Goal: Information Seeking & Learning: Learn about a topic

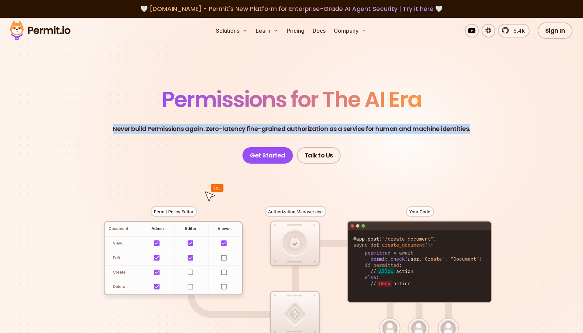
drag, startPoint x: 0, startPoint y: 0, endPoint x: 128, endPoint y: 145, distance: 193.7
click at [128, 145] on header "Permissions for The AI Era Never build Permissions again. Zero-latency fine-gra…" at bounding box center [291, 126] width 477 height 75
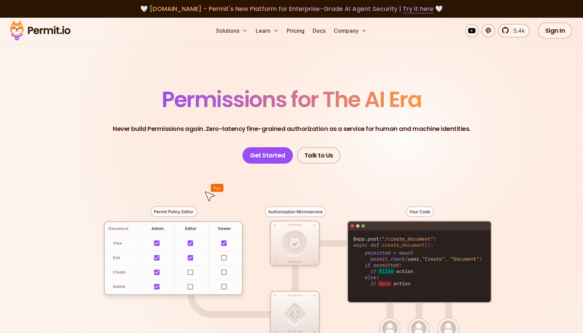
click at [124, 144] on header "Permissions for The AI Era Never build Permissions again. Zero-latency fine-gra…" at bounding box center [291, 126] width 477 height 75
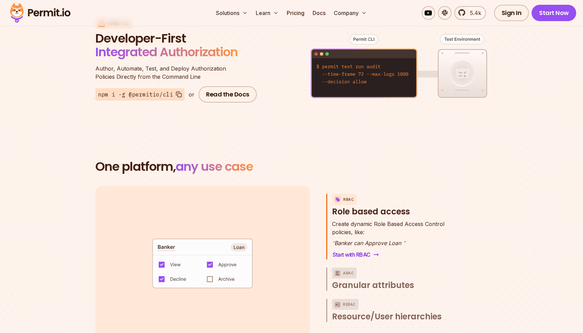
scroll to position [762, 0]
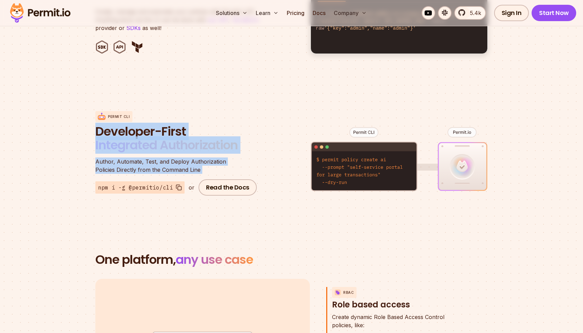
drag, startPoint x: 82, startPoint y: 124, endPoint x: 85, endPoint y: 179, distance: 55.2
click at [85, 179] on section "Permit CLI Developer-First Integrated Authorization Author, Automate, Test, and…" at bounding box center [291, 153] width 583 height 134
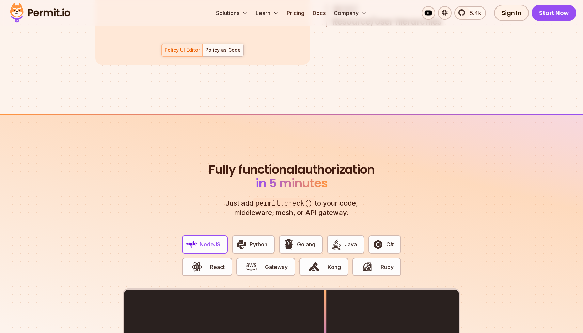
scroll to position [1245, 0]
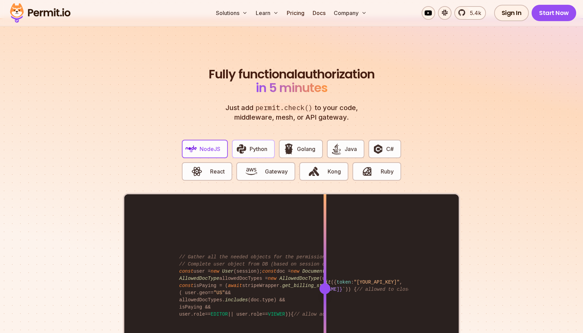
click at [263, 140] on button "Python" at bounding box center [253, 149] width 43 height 18
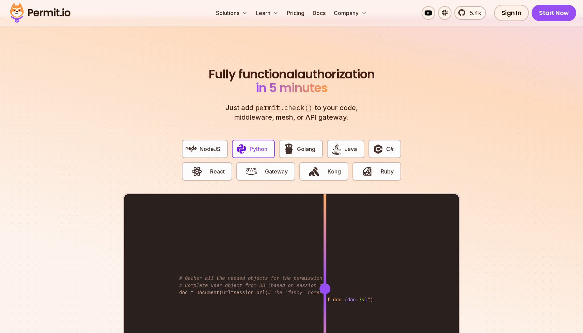
drag, startPoint x: 364, startPoint y: 109, endPoint x: 352, endPoint y: 109, distance: 11.6
click at [352, 109] on p "Just add permit.check() to your code, middleware, mesh, or API gateway." at bounding box center [291, 112] width 147 height 19
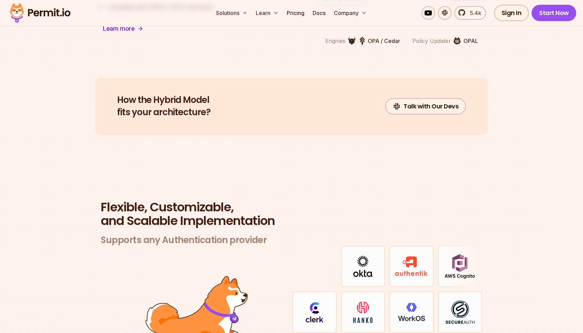
scroll to position [1842, 0]
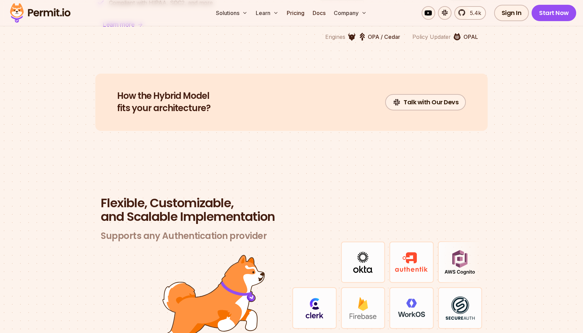
drag, startPoint x: 218, startPoint y: 81, endPoint x: 214, endPoint y: 100, distance: 19.8
click at [214, 100] on div "How the Hybrid Model fits your architecture? Talk with Our Devs" at bounding box center [291, 102] width 392 height 57
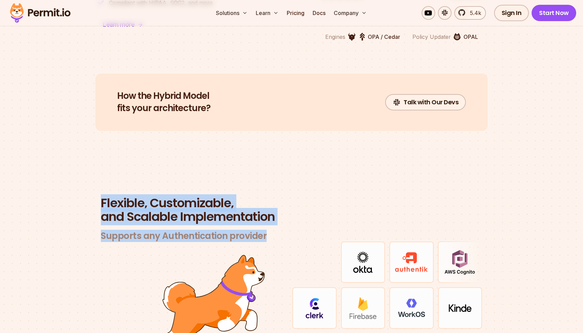
drag, startPoint x: 234, startPoint y: 179, endPoint x: 289, endPoint y: 228, distance: 73.3
click at [289, 228] on section "Flexible, Customizable, and Scalable Implementation Supports any Authentication…" at bounding box center [291, 293] width 583 height 260
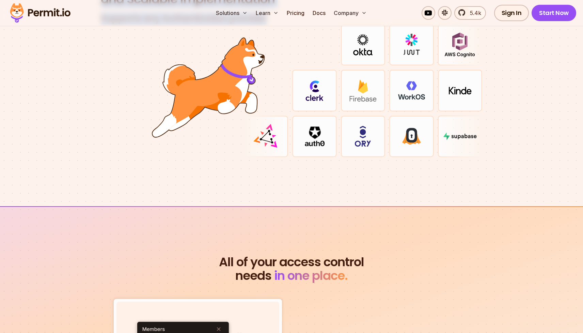
scroll to position [2091, 0]
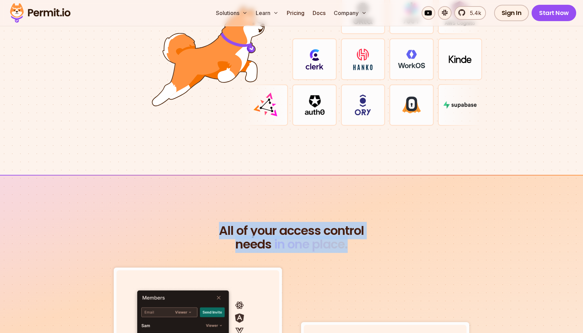
drag, startPoint x: 311, startPoint y: 200, endPoint x: 356, endPoint y: 238, distance: 59.5
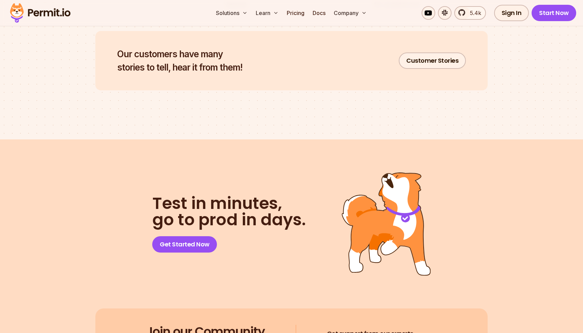
scroll to position [3508, 0]
